Goal: Navigation & Orientation: Find specific page/section

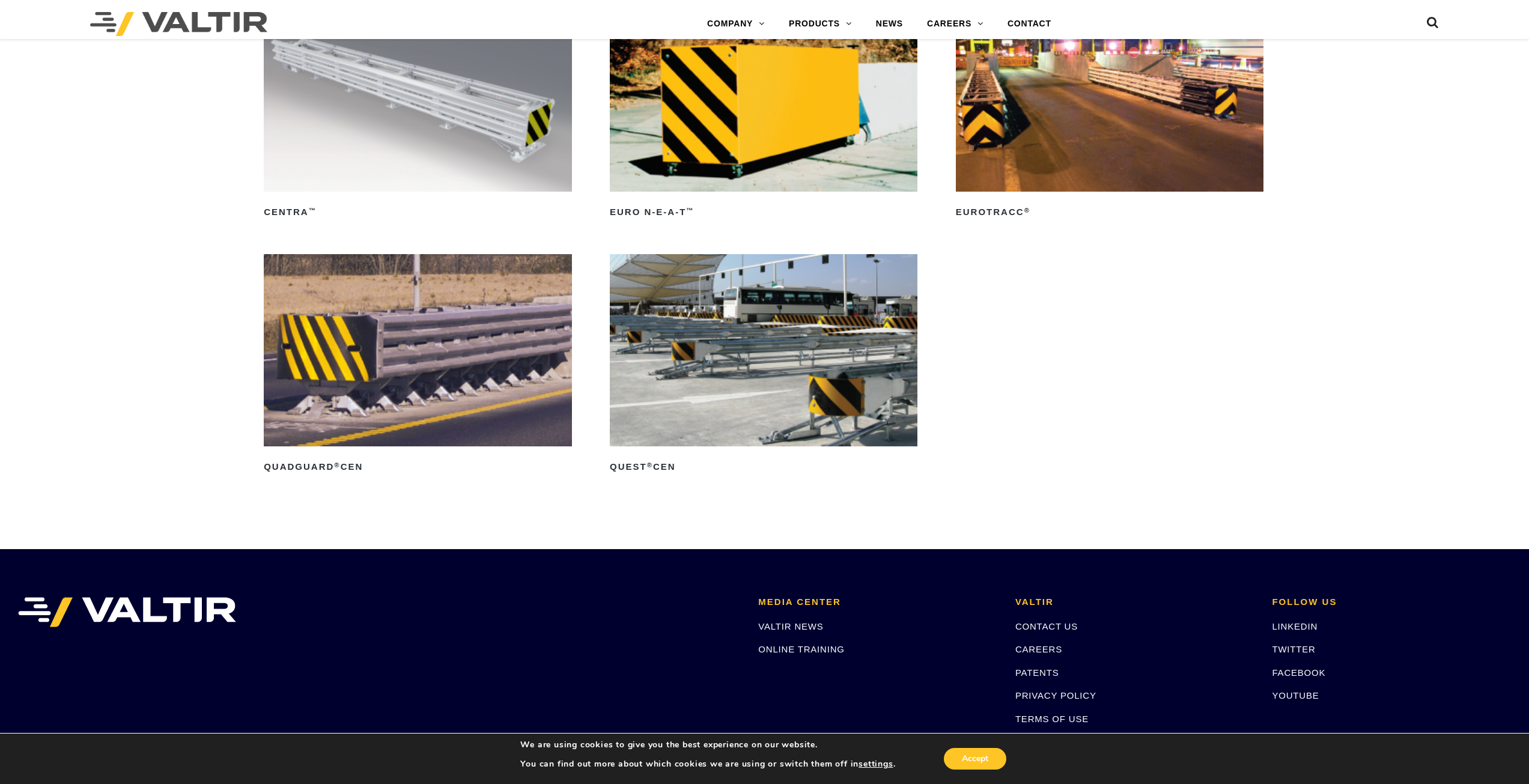
scroll to position [4745, 0]
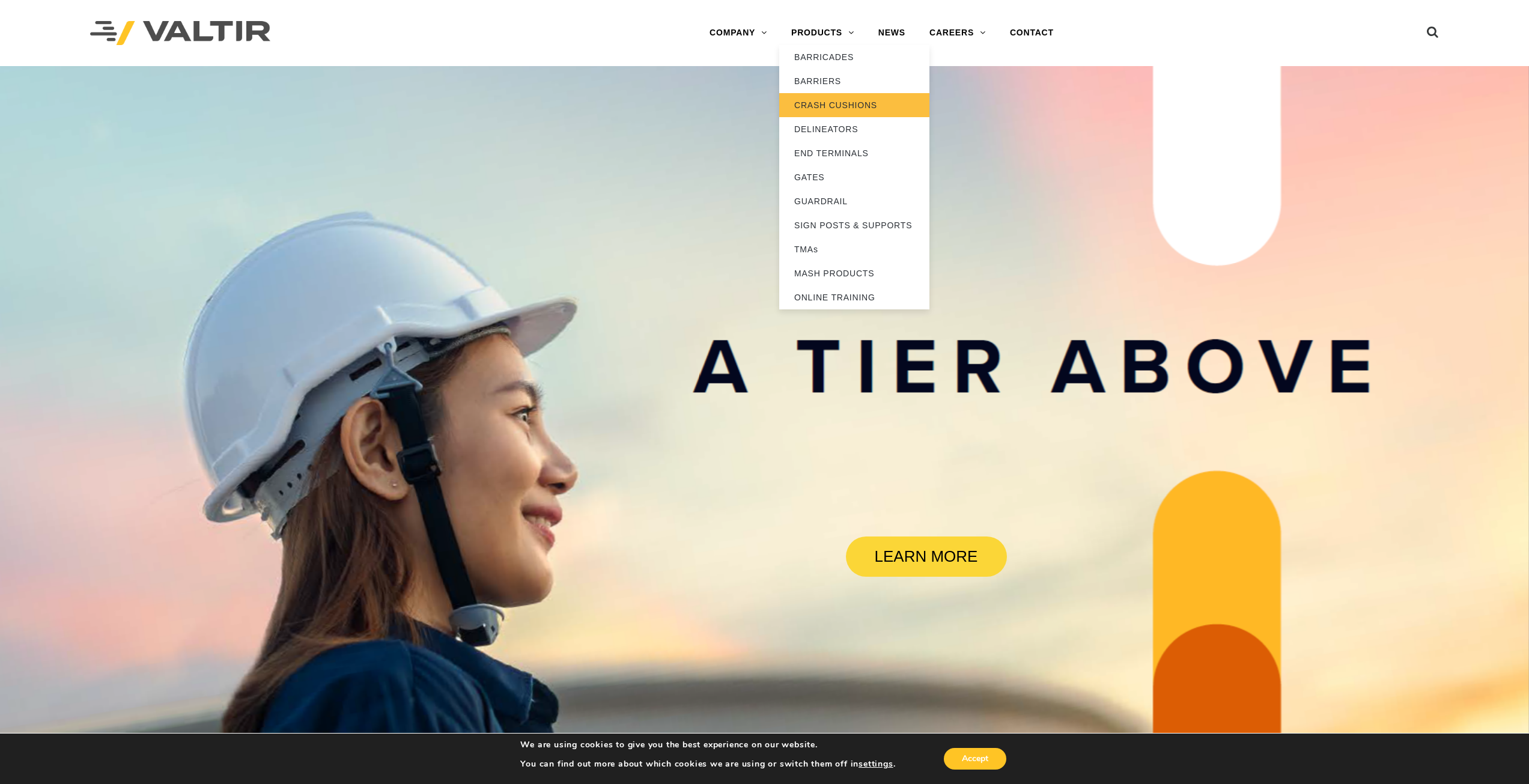
click at [811, 112] on link "CRASH CUSHIONS" at bounding box center [854, 105] width 150 height 24
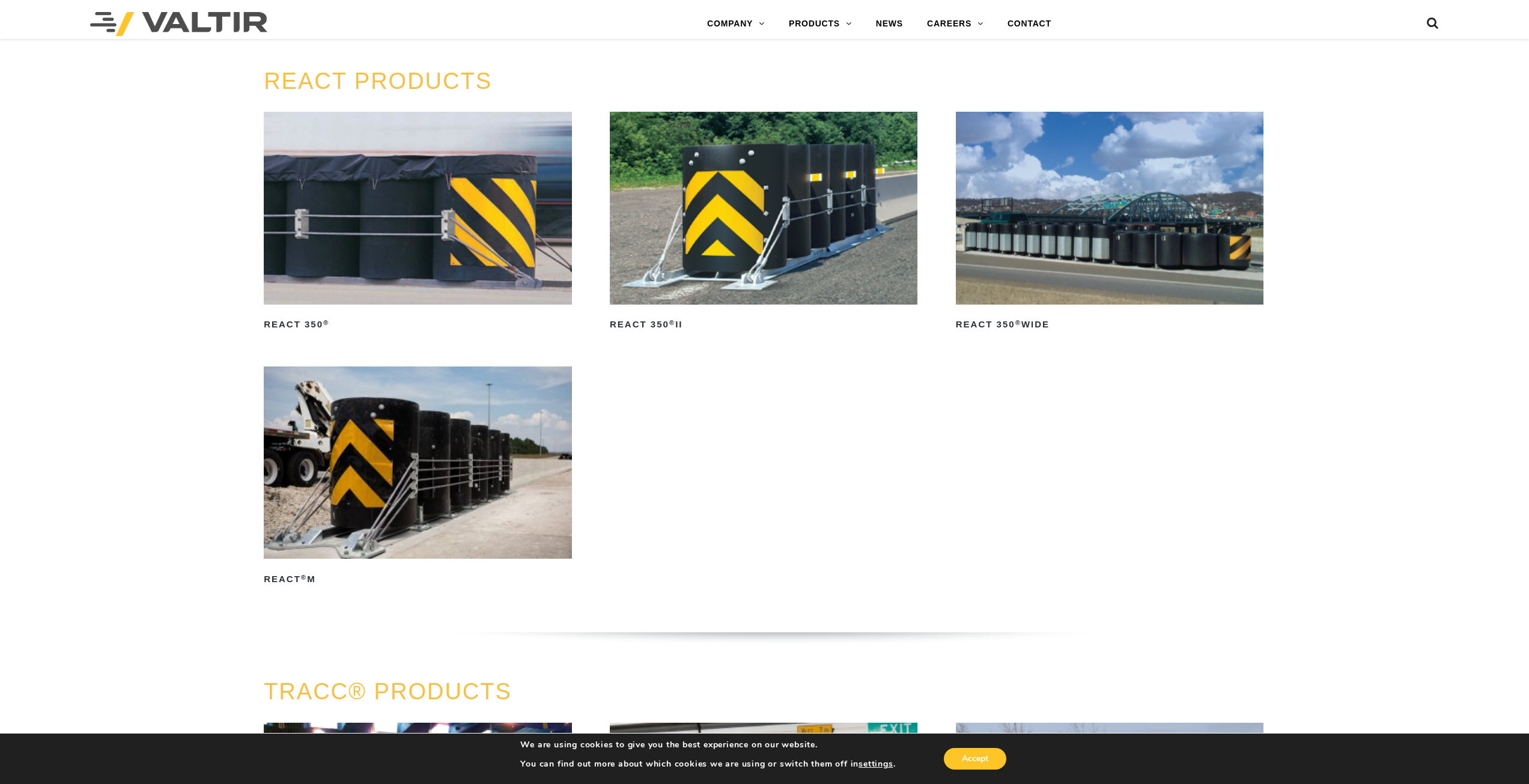
scroll to position [1802, 0]
